Goal: Communication & Community: Answer question/provide support

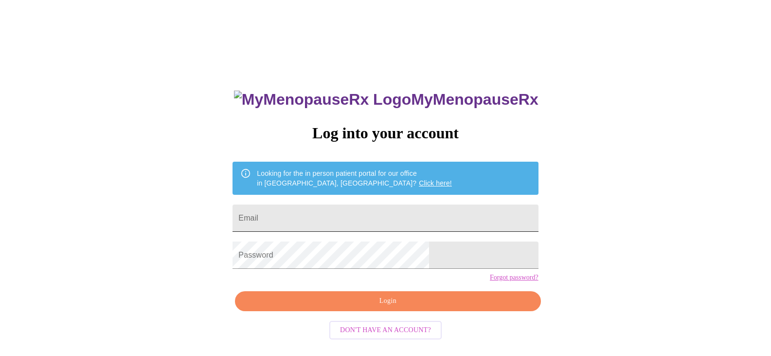
click at [376, 215] on input "Email" at bounding box center [384, 217] width 305 height 27
type input "[EMAIL_ADDRESS][DOMAIN_NAME]"
click at [376, 241] on div "MyMenopauseRx Log into your account Looking for the in person patient portal fo…" at bounding box center [385, 253] width 325 height 356
click at [425, 307] on span "Login" at bounding box center [387, 301] width 283 height 12
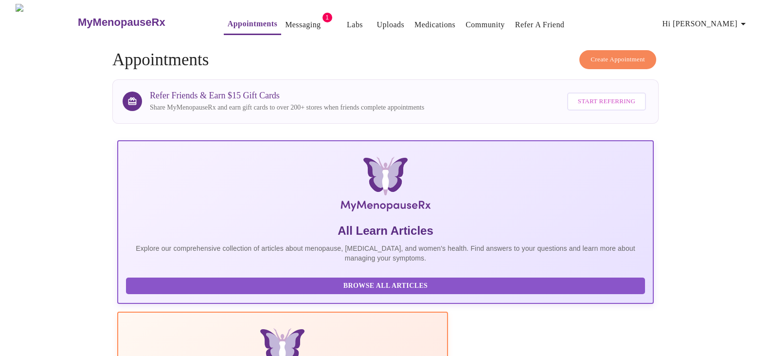
click at [285, 20] on link "Messaging" at bounding box center [303, 25] width 36 height 14
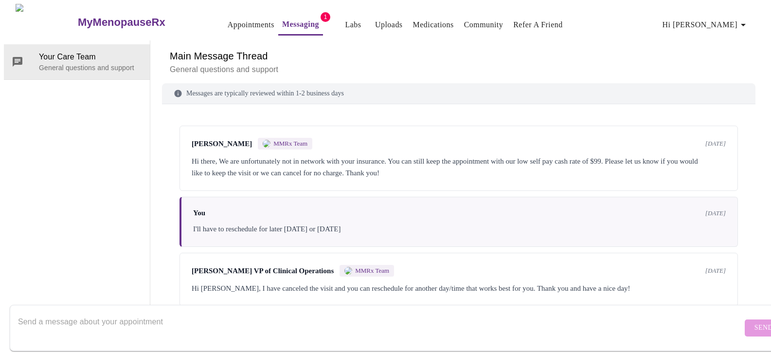
scroll to position [399, 0]
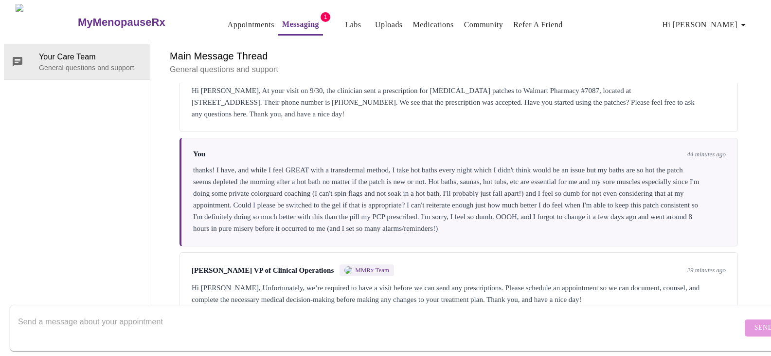
click at [130, 312] on textarea "Send a message about your appointment" at bounding box center [380, 327] width 724 height 31
drag, startPoint x: 397, startPoint y: 281, endPoint x: 404, endPoint y: 281, distance: 7.3
click at [404, 281] on div "Main Message Thread General questions and support Messages are typically review…" at bounding box center [458, 178] width 593 height 277
click at [581, 326] on textarea "ok thank you, I'll do that!" at bounding box center [380, 327] width 724 height 31
drag, startPoint x: 581, startPoint y: 326, endPoint x: 744, endPoint y: 295, distance: 165.5
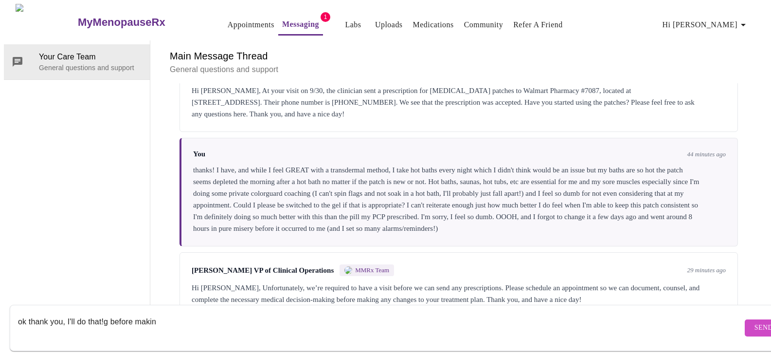
click at [744, 304] on form "ok thank you, I'll do that!g before makin Send" at bounding box center [400, 327] width 780 height 46
drag, startPoint x: 744, startPoint y: 295, endPoint x: 751, endPoint y: 300, distance: 9.2
click at [751, 304] on form "ok thank you, I'll do that!g before makin Send" at bounding box center [400, 327] width 780 height 46
drag, startPoint x: 749, startPoint y: 302, endPoint x: 576, endPoint y: 287, distance: 173.7
click at [576, 287] on div "Main Message Thread General questions and support Messages are typically review…" at bounding box center [458, 178] width 593 height 277
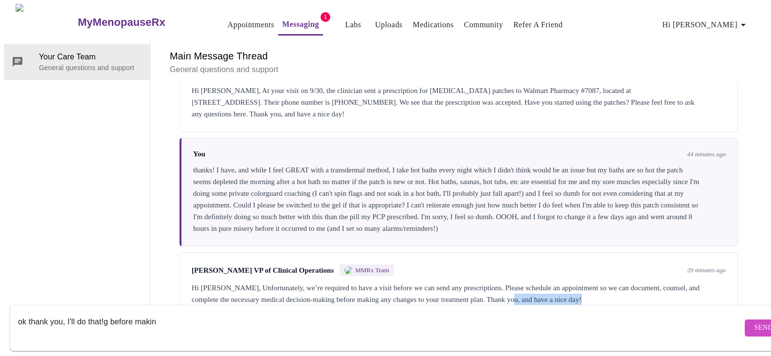
click at [168, 313] on textarea "ok thank you, I'll do that!g before makin" at bounding box center [380, 327] width 724 height 31
drag, startPoint x: 168, startPoint y: 313, endPoint x: 417, endPoint y: 251, distance: 256.2
click at [417, 251] on div "Messages are typically reviewed within 1-2 business days [PERSON_NAME] MMRx Tea…" at bounding box center [458, 200] width 593 height 234
type textarea "ok thank you, I'll do that!"
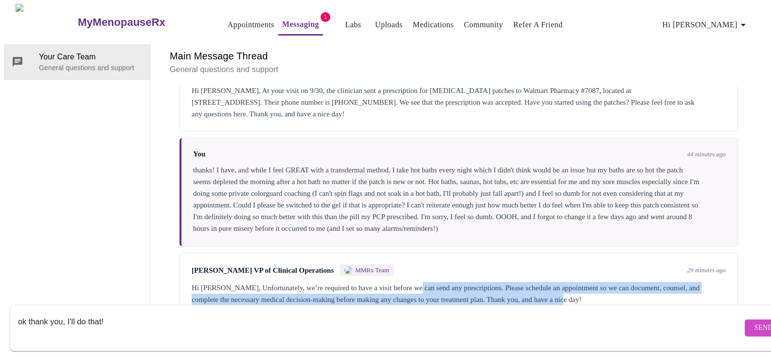
drag, startPoint x: 417, startPoint y: 251, endPoint x: 768, endPoint y: 259, distance: 351.7
click at [767, 259] on div "Main Message Thread General questions and support Messages are typically review…" at bounding box center [458, 178] width 617 height 277
drag, startPoint x: 741, startPoint y: 321, endPoint x: 766, endPoint y: 43, distance: 279.3
click at [766, 43] on div "Main Message Thread General questions and support Messages are typically review…" at bounding box center [458, 178] width 617 height 277
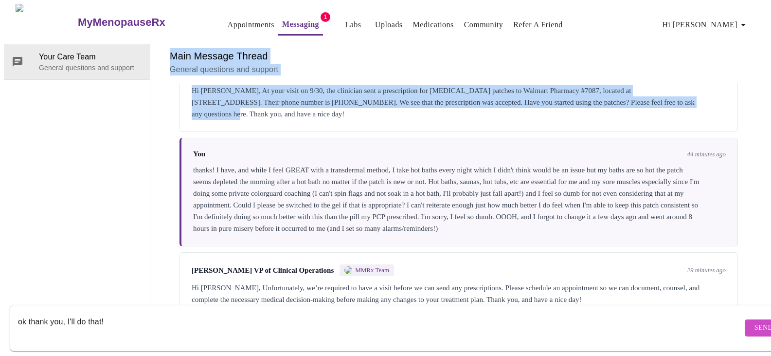
drag, startPoint x: 766, startPoint y: 43, endPoint x: 758, endPoint y: 7, distance: 37.0
click at [758, 7] on div "MyMenopauseRx Appointments Messaging 1 Labs Uploads Medications Community Refer…" at bounding box center [385, 160] width 763 height 313
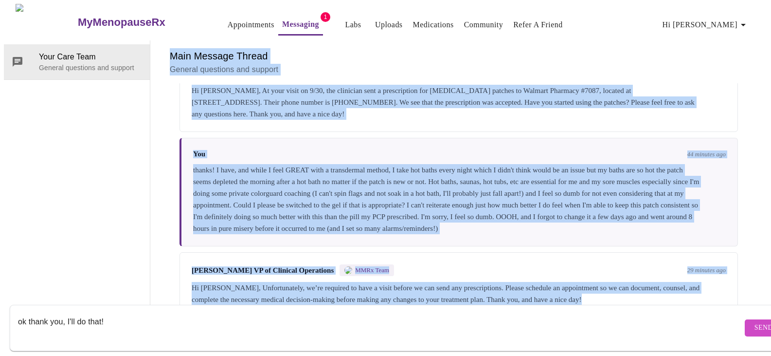
drag, startPoint x: 758, startPoint y: 7, endPoint x: 645, endPoint y: 337, distance: 348.3
click at [645, 317] on div "MyMenopauseRx Appointments Messaging 1 Labs Uploads Medications Community Refer…" at bounding box center [385, 160] width 763 height 313
click at [618, 318] on textarea "ok thank you, I'll do that!" at bounding box center [380, 327] width 724 height 31
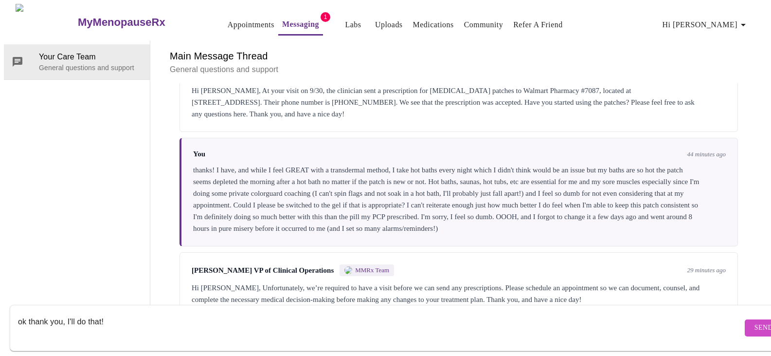
click at [618, 318] on textarea "ok thank you, I'll do that!" at bounding box center [380, 327] width 724 height 31
drag, startPoint x: 618, startPoint y: 318, endPoint x: 729, endPoint y: 315, distance: 110.9
click at [729, 315] on form "ok thank you, I'll do that! Send" at bounding box center [400, 327] width 780 height 46
click at [754, 321] on span "Send" at bounding box center [763, 327] width 18 height 12
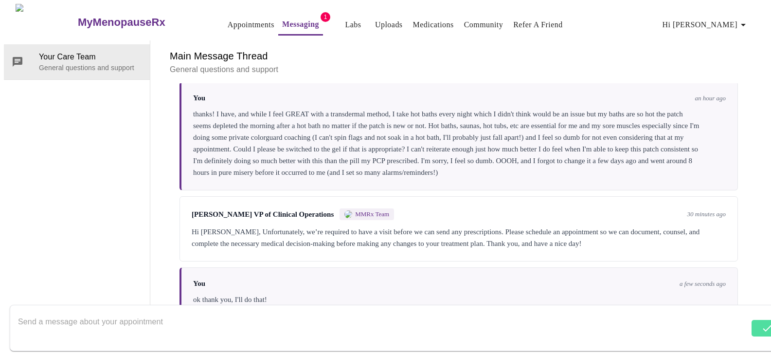
scroll to position [36, 0]
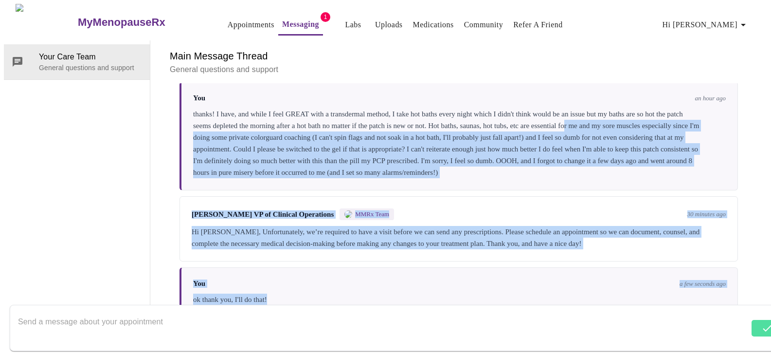
drag, startPoint x: 729, startPoint y: 315, endPoint x: 637, endPoint y: 63, distance: 268.0
click at [637, 83] on div "Messages are typically reviewed within 1-2 business days [PERSON_NAME] MMRx Tea…" at bounding box center [458, 200] width 593 height 234
